Goal: Find specific page/section: Find specific page/section

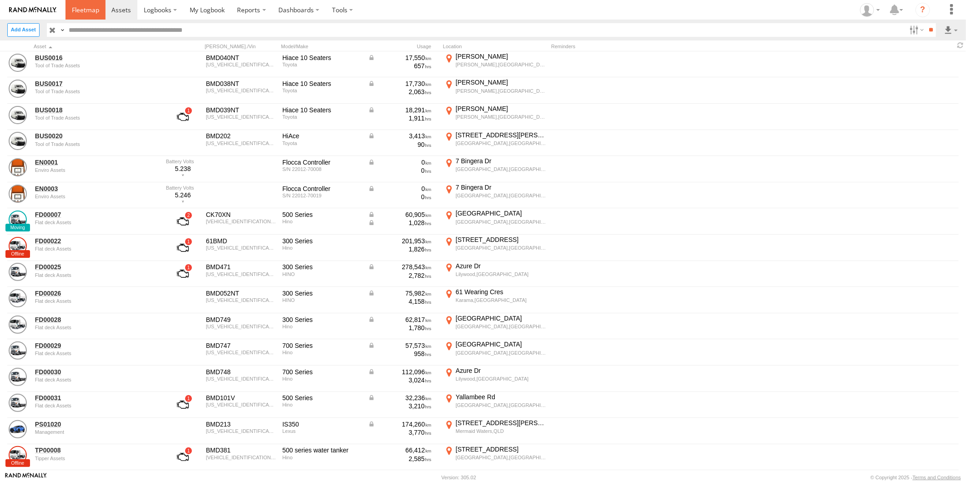
drag, startPoint x: 83, startPoint y: 12, endPoint x: 81, endPoint y: 29, distance: 17.0
click at [83, 12] on span at bounding box center [85, 9] width 27 height 9
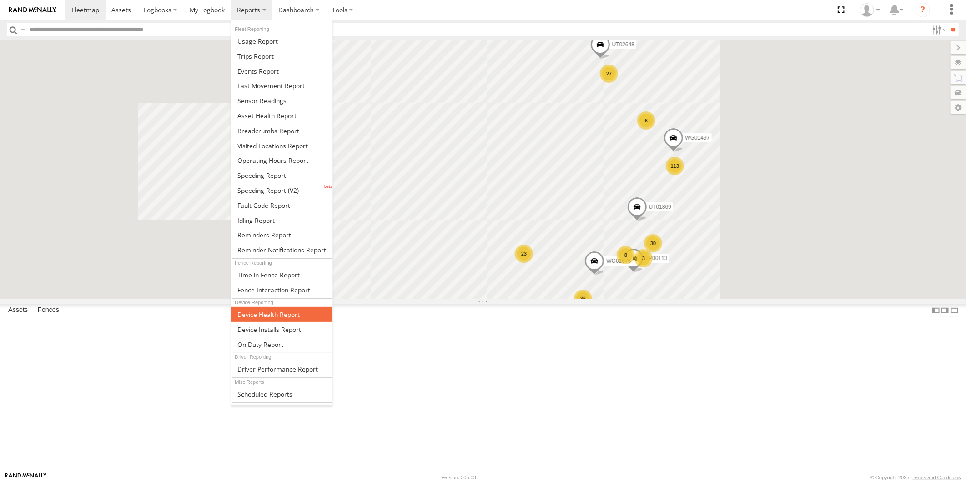
click at [260, 314] on span at bounding box center [268, 314] width 62 height 9
